Goal: Check status: Check status

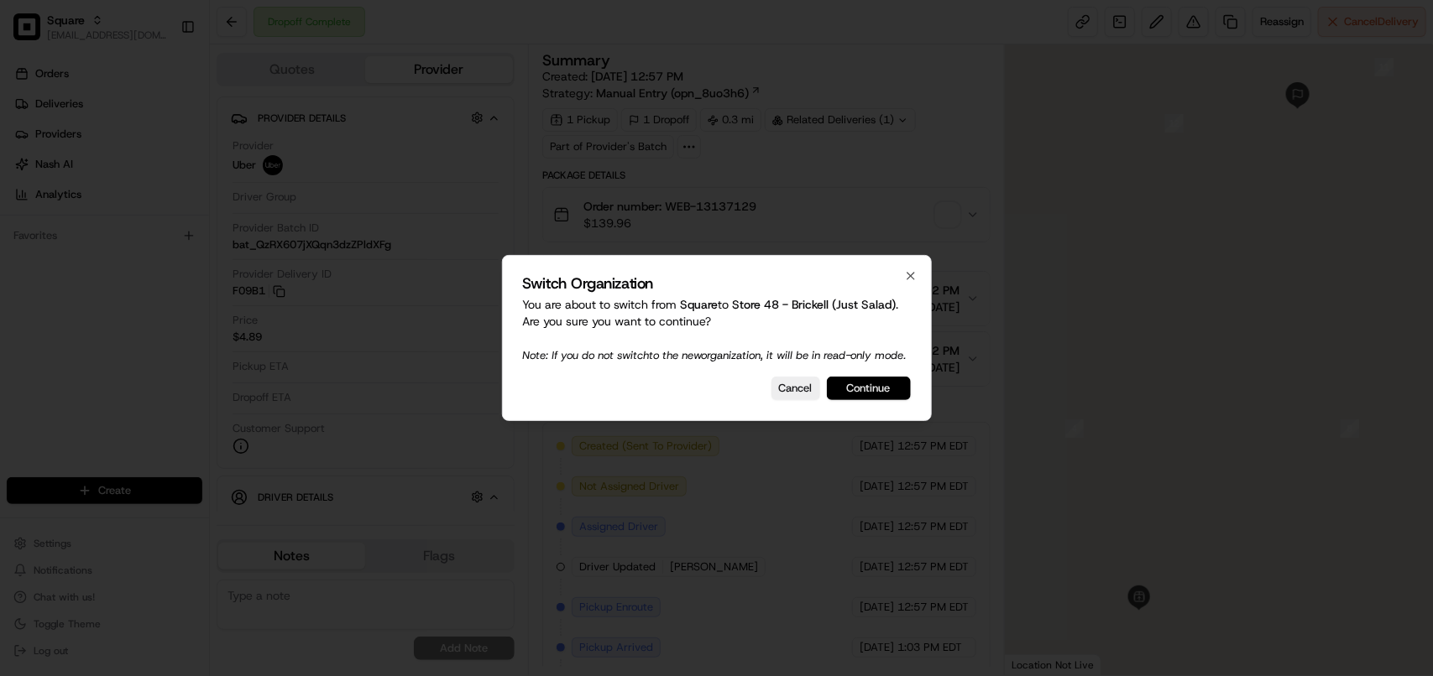
click at [892, 392] on button "Continue" at bounding box center [869, 388] width 84 height 23
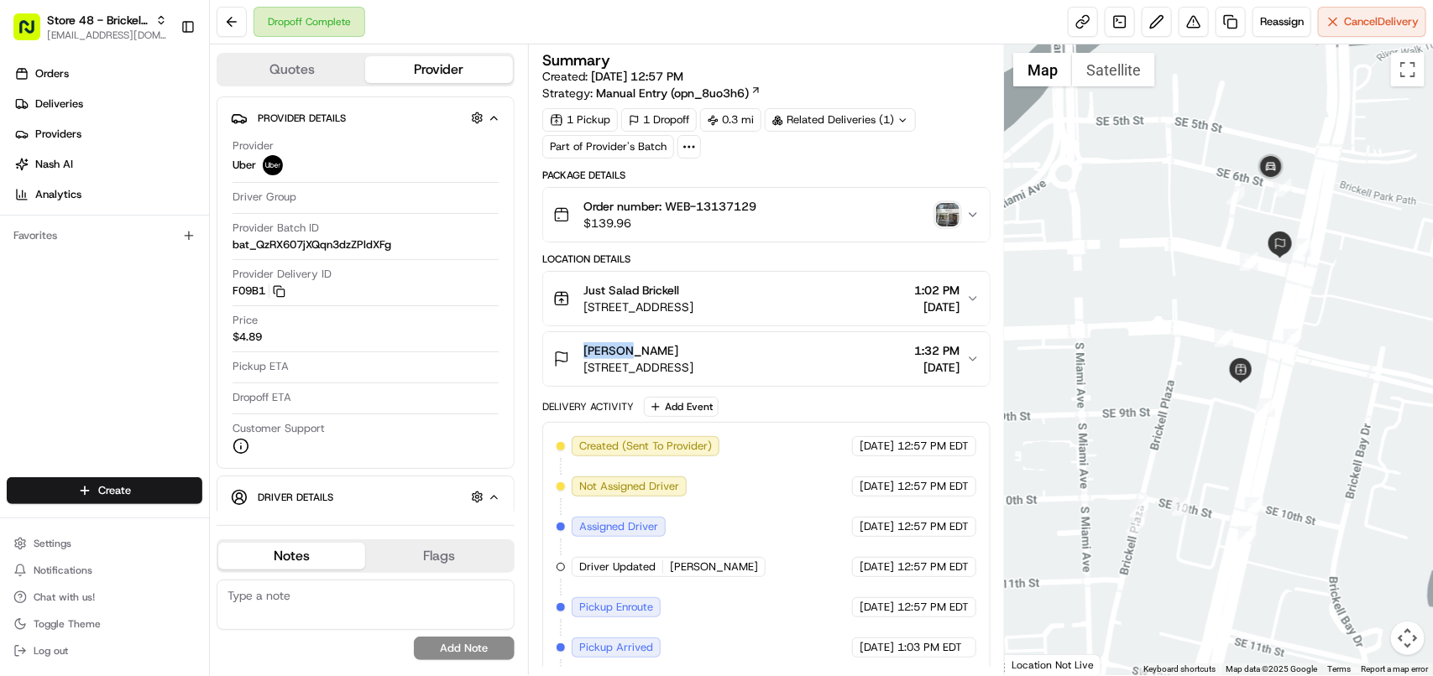
copy span "[PERSON_NAME]"
drag, startPoint x: 635, startPoint y: 357, endPoint x: 571, endPoint y: 357, distance: 64.6
click at [571, 357] on div "[PERSON_NAME] S [STREET_ADDRESS]" at bounding box center [623, 359] width 140 height 34
